Goal: Check status: Check status

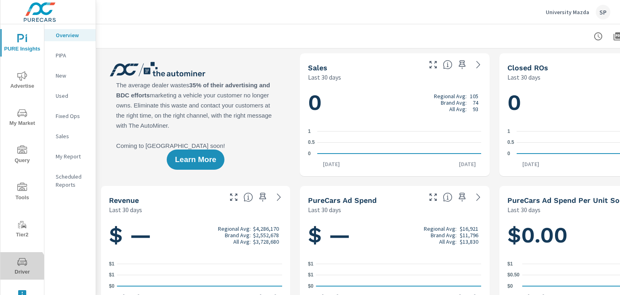
click at [21, 267] on span "Driver" at bounding box center [22, 267] width 39 height 20
click at [21, 262] on icon "nav menu" at bounding box center [22, 262] width 4 height 0
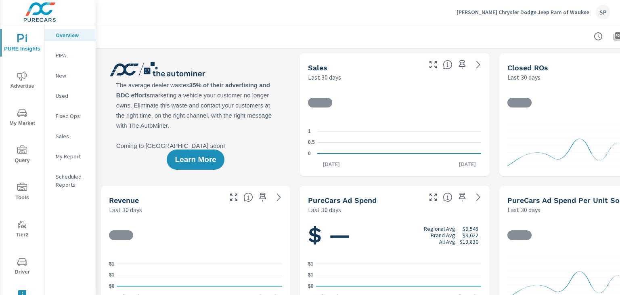
click at [21, 267] on span "Driver" at bounding box center [22, 267] width 39 height 20
